Goal: Find specific page/section: Find specific page/section

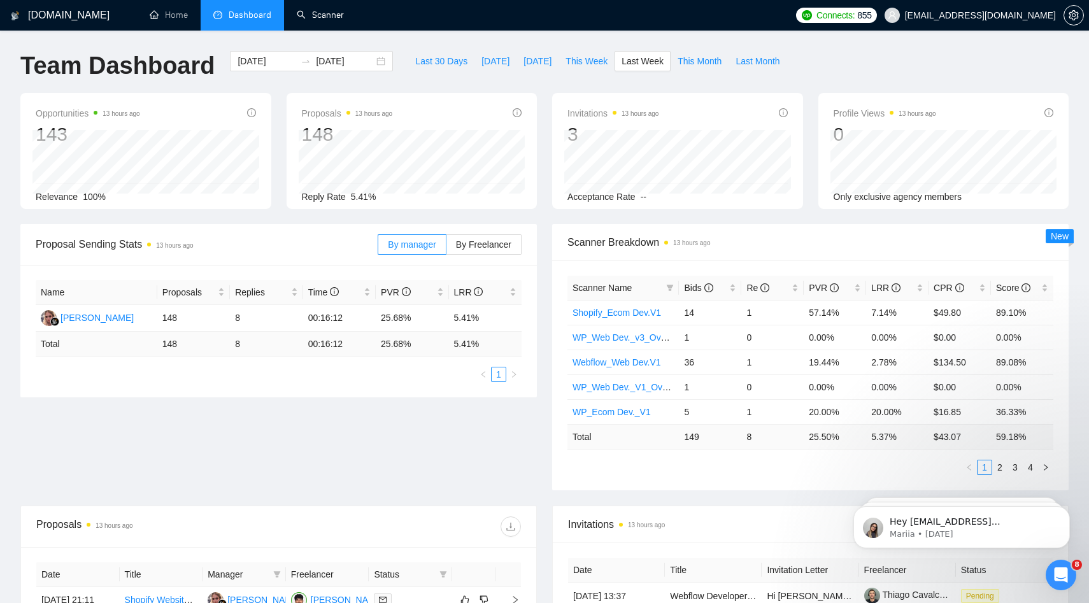
click at [322, 13] on link "Scanner" at bounding box center [320, 15] width 47 height 11
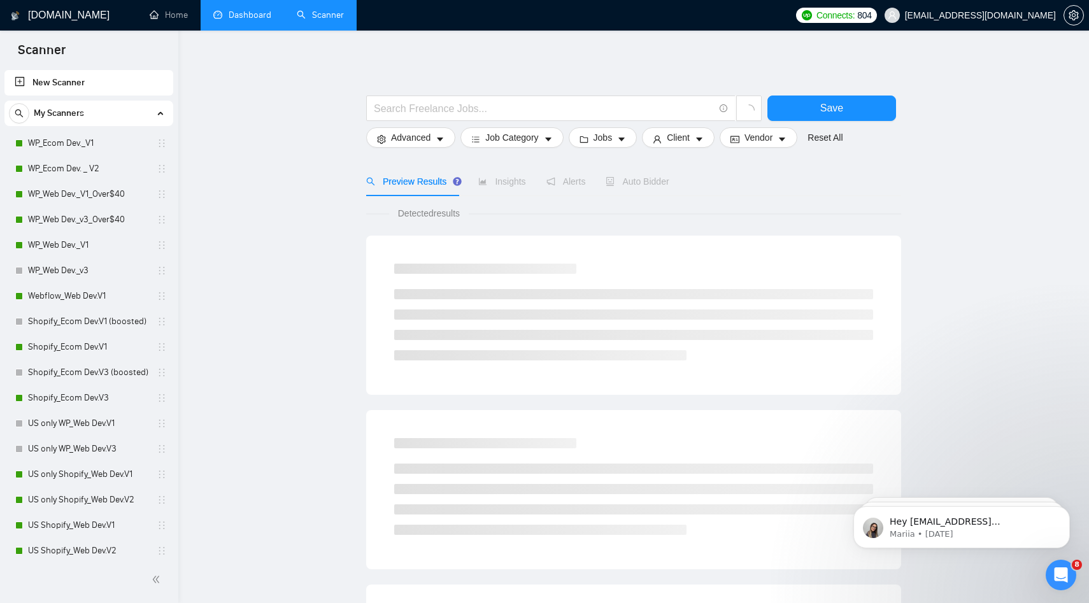
click at [225, 11] on link "Dashboard" at bounding box center [242, 15] width 58 height 11
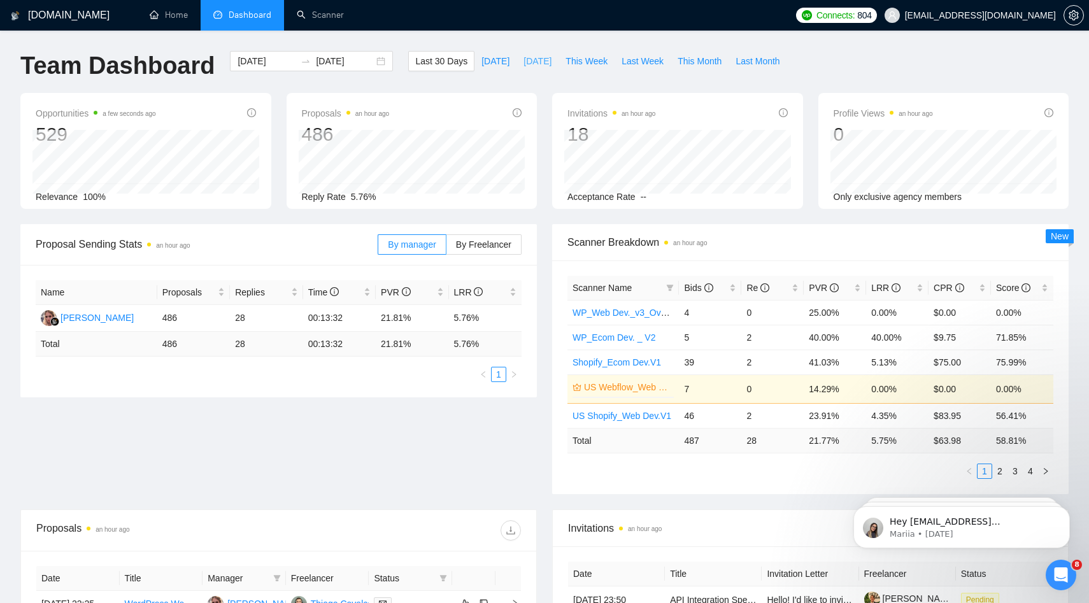
click at [524, 62] on span "[DATE]" at bounding box center [538, 61] width 28 height 14
type input "2025-09-29"
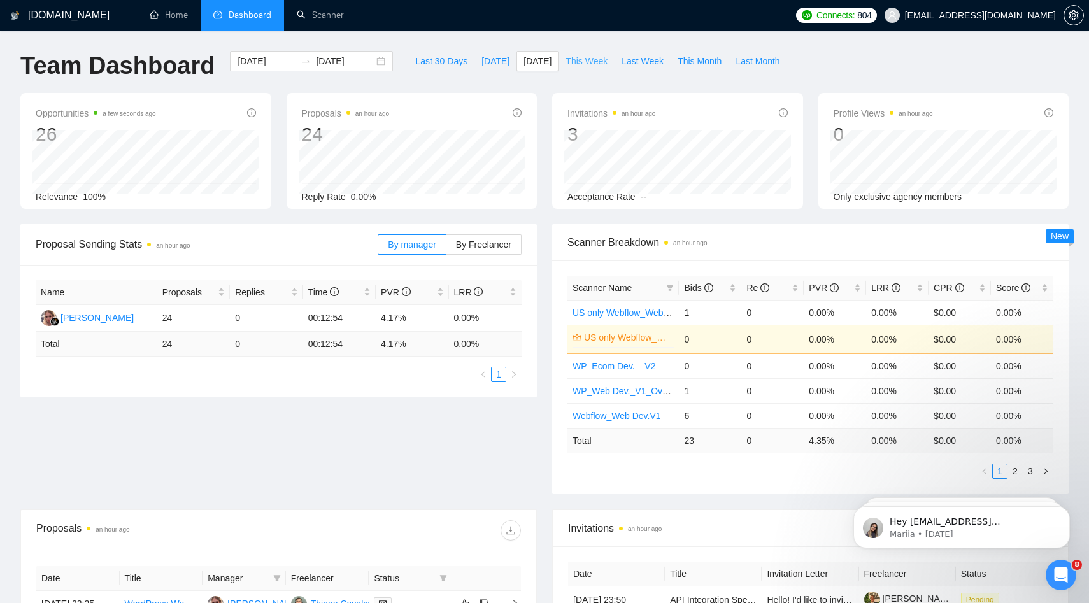
click at [597, 71] on button "This Week" at bounding box center [587, 61] width 56 height 20
type input "2025-10-05"
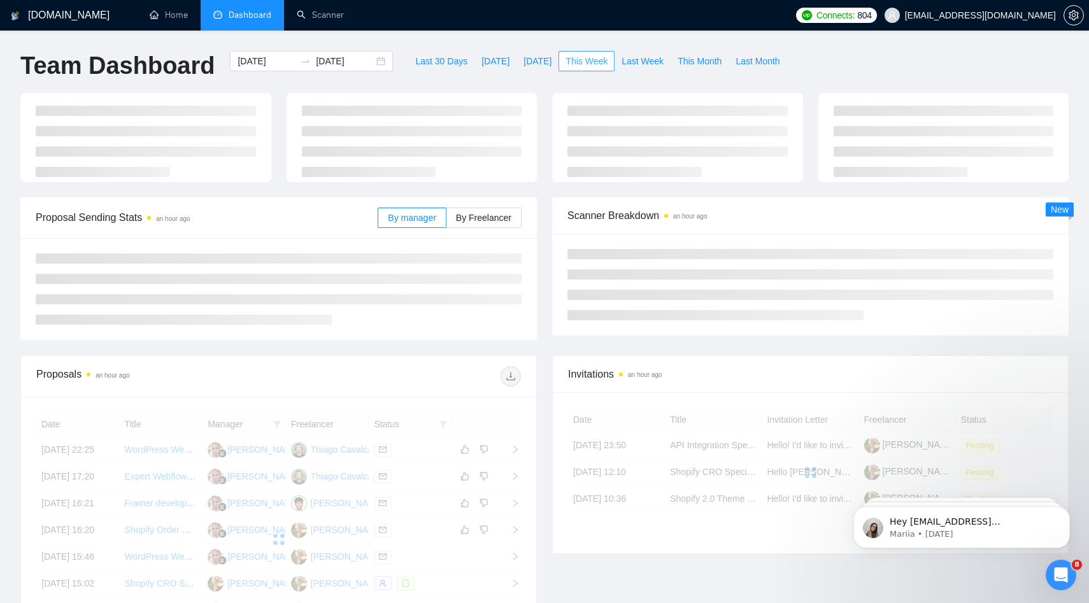
click at [601, 55] on span "This Week" at bounding box center [587, 61] width 42 height 14
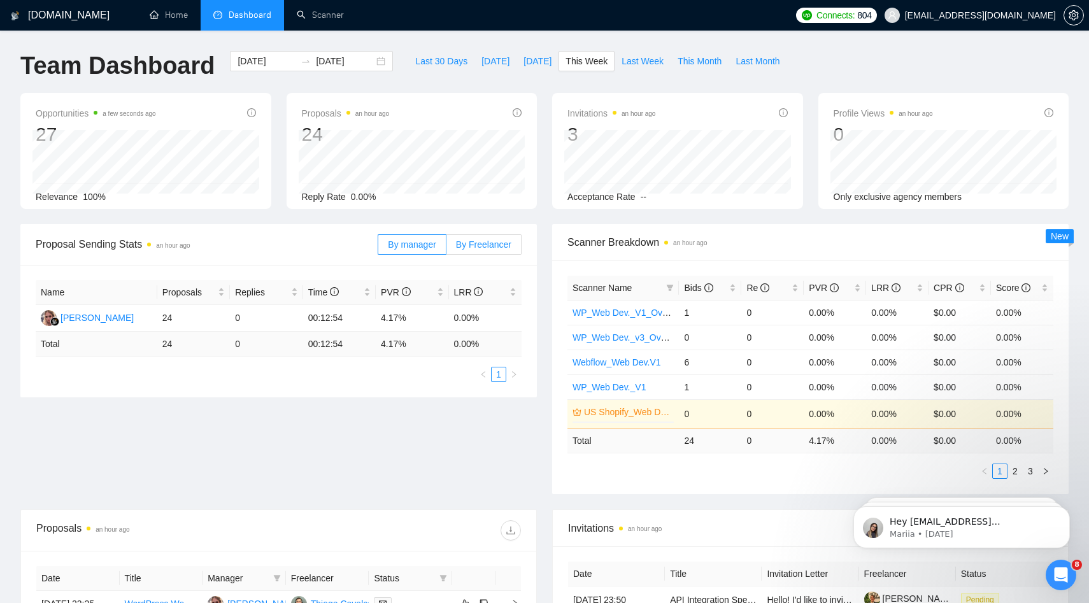
click at [498, 240] on span "By Freelancer" at bounding box center [483, 244] width 55 height 10
click at [446, 248] on input "By Freelancer" at bounding box center [446, 248] width 0 height 0
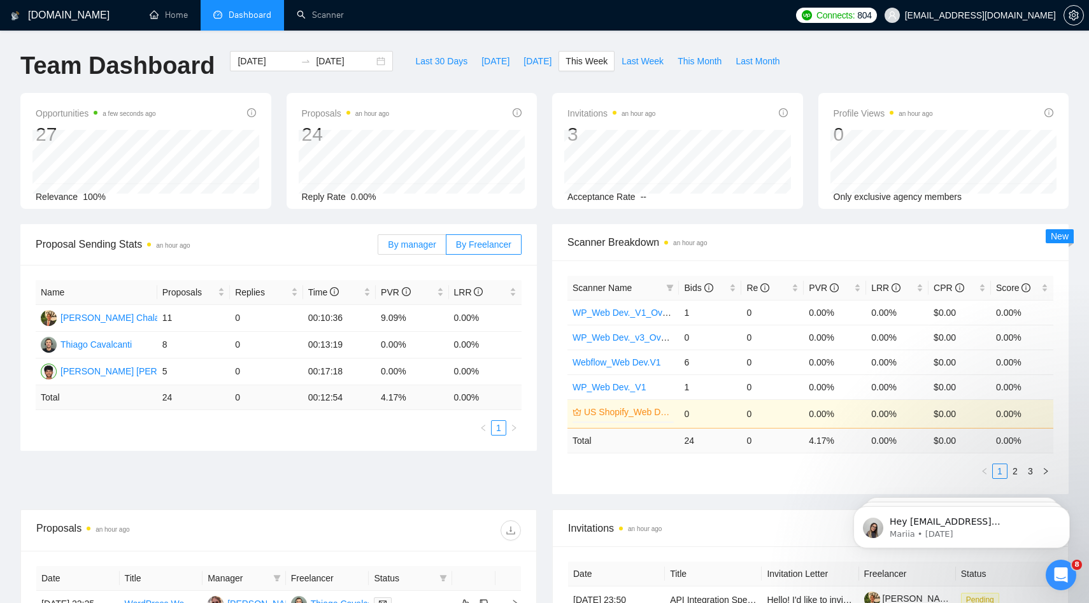
click at [408, 249] on span "By manager" at bounding box center [412, 244] width 48 height 10
click at [378, 248] on input "By manager" at bounding box center [378, 248] width 0 height 0
